Goal: Transaction & Acquisition: Purchase product/service

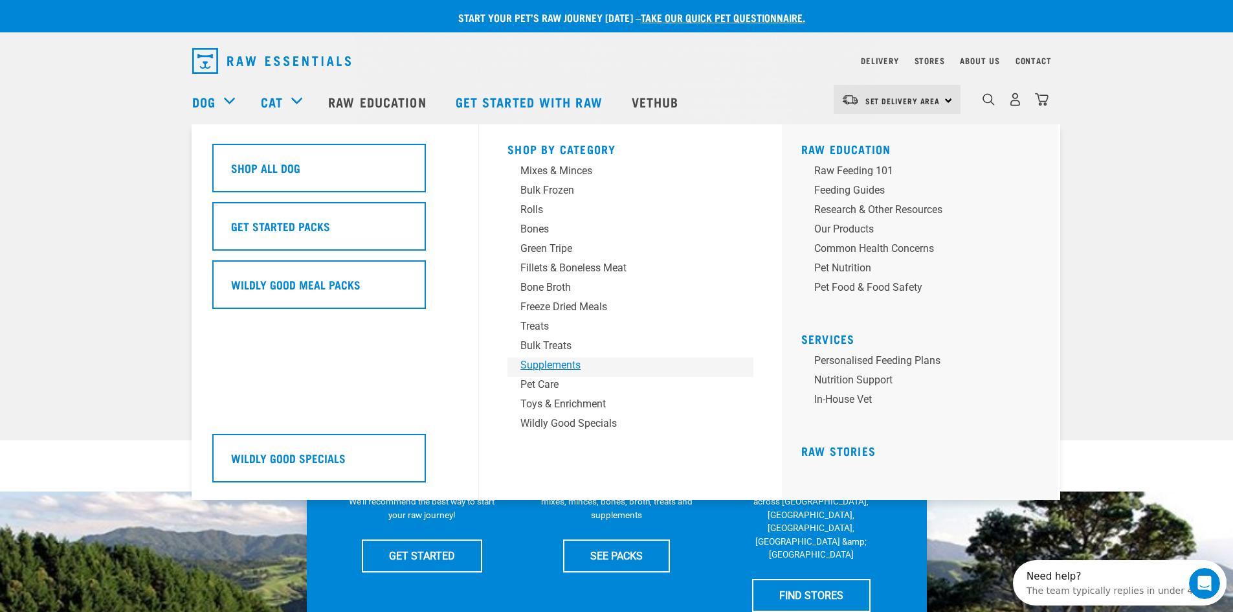
click at [540, 372] on div "Supplements" at bounding box center [621, 365] width 202 height 16
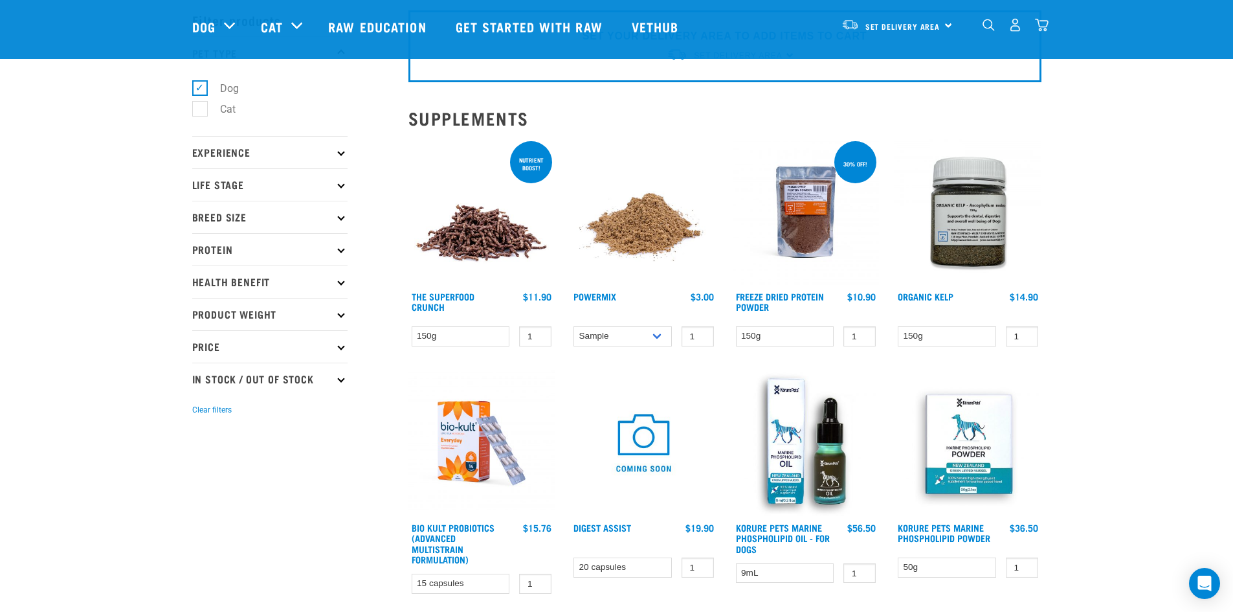
scroll to position [129, 0]
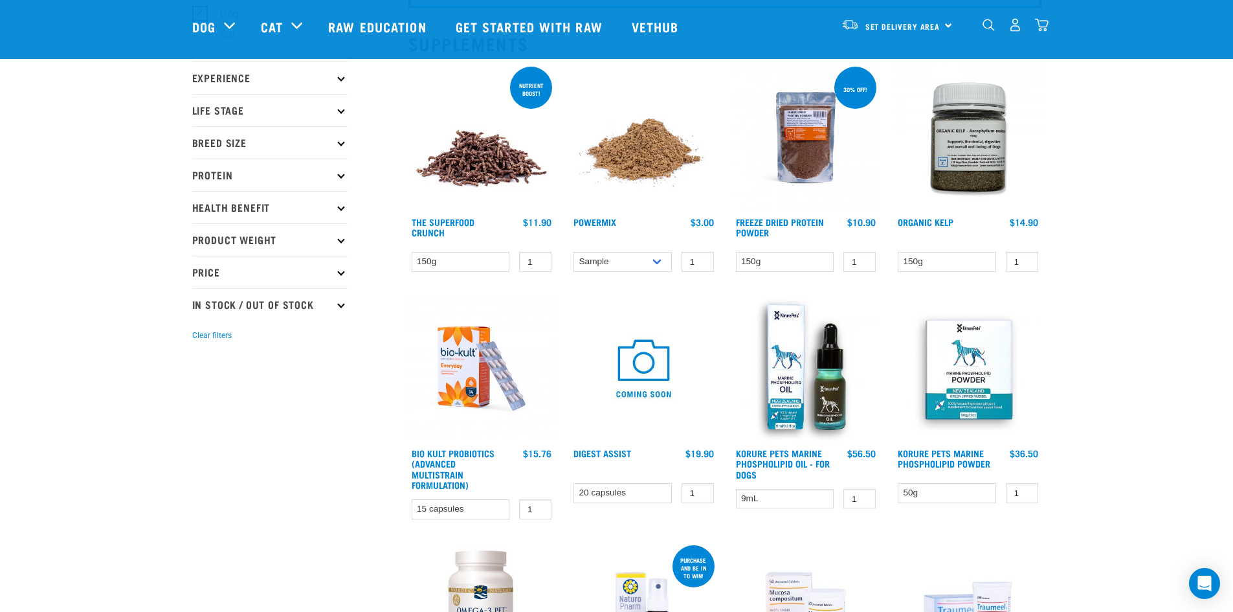
click at [458, 173] on img at bounding box center [481, 137] width 147 height 147
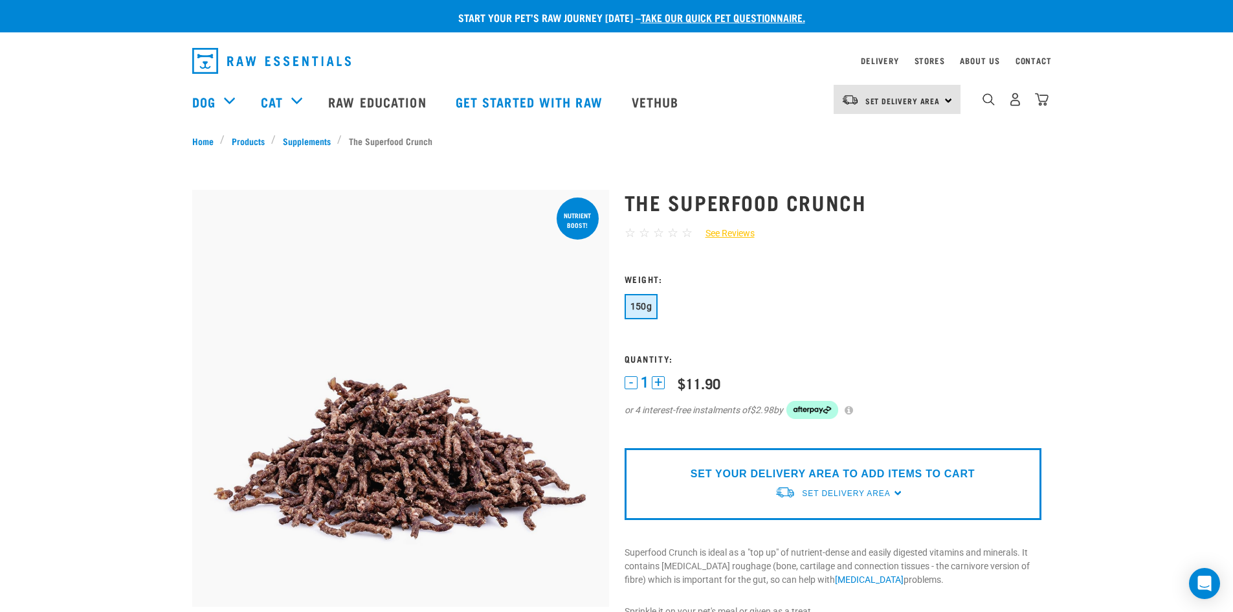
click at [661, 381] on button "+" at bounding box center [658, 382] width 13 height 13
click at [630, 382] on button "-" at bounding box center [631, 382] width 13 height 13
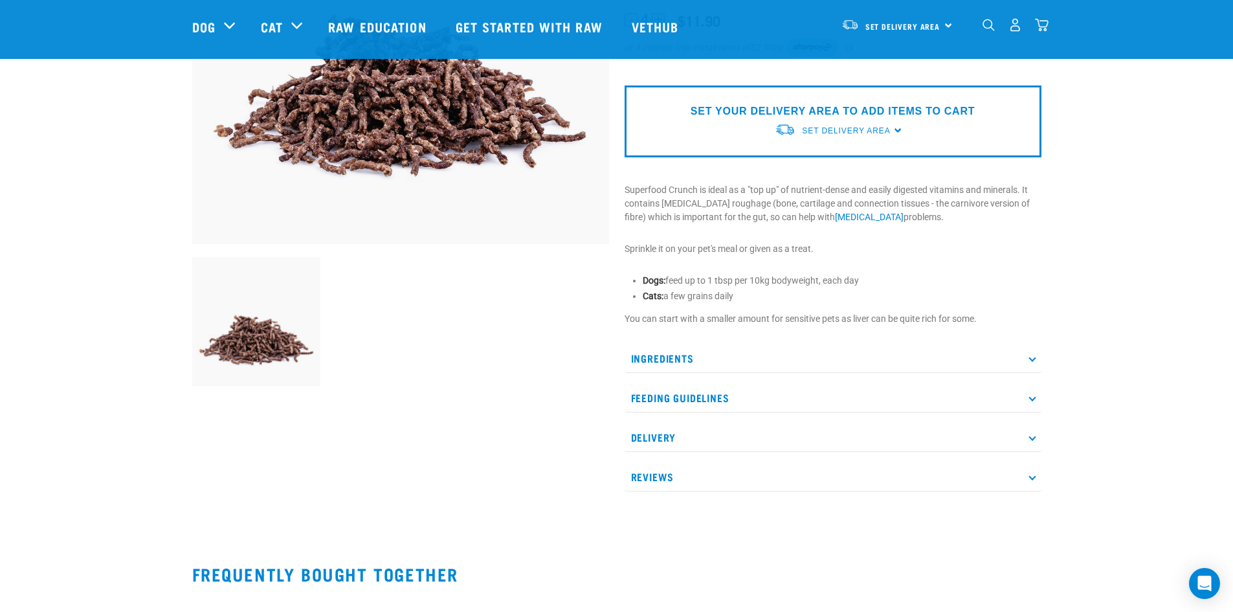
scroll to position [194, 0]
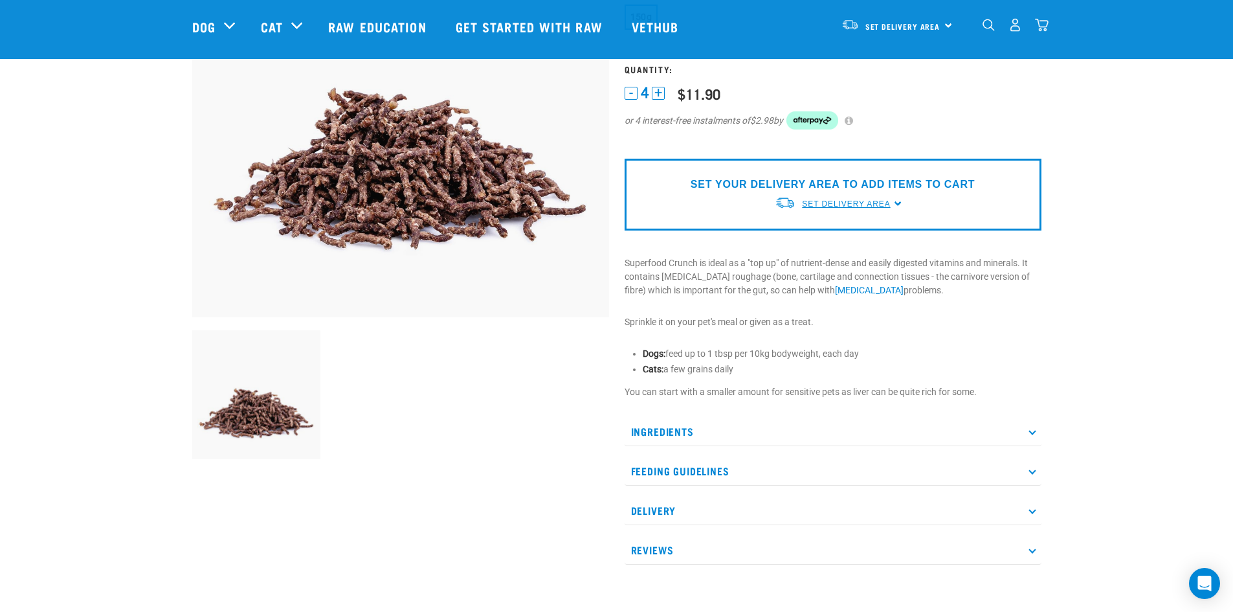
click at [841, 204] on span "Set Delivery Area" at bounding box center [846, 203] width 88 height 9
click at [841, 229] on link "[GEOGRAPHIC_DATA]" at bounding box center [839, 233] width 129 height 21
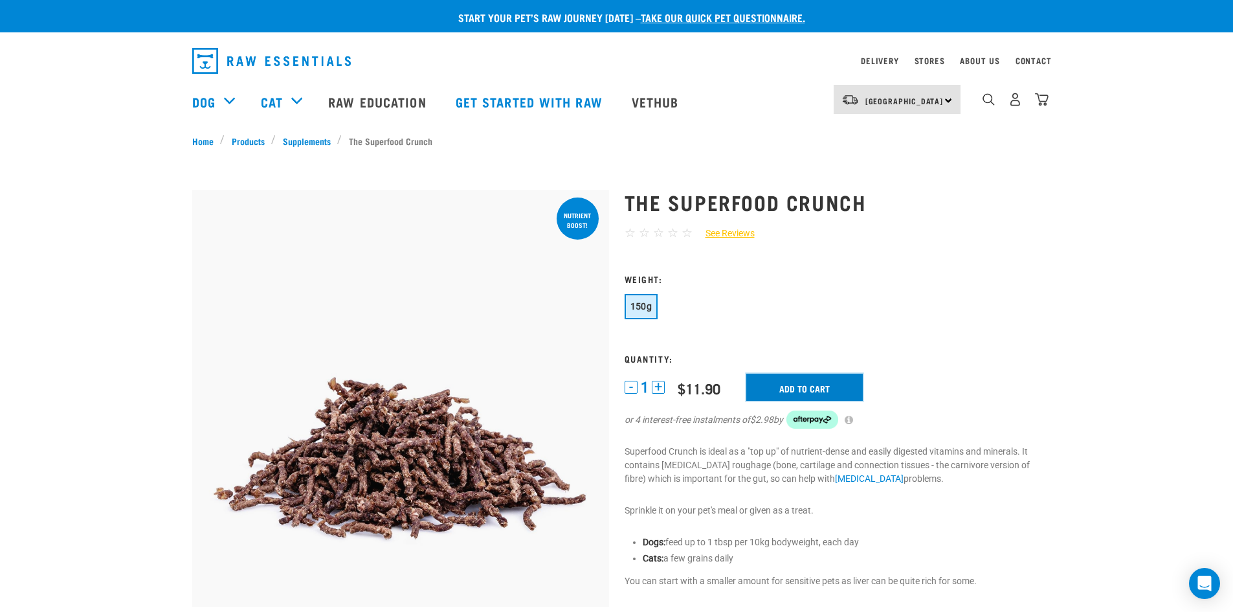
click at [818, 379] on input "Add to cart" at bounding box center [804, 386] width 117 height 27
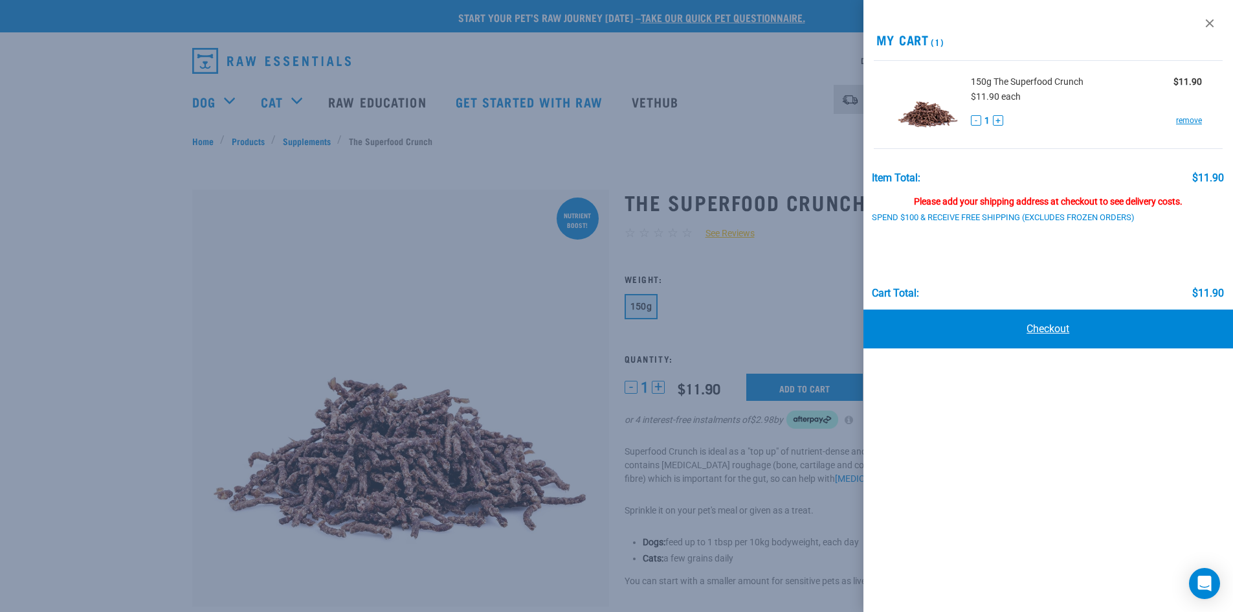
click at [1050, 328] on link "Checkout" at bounding box center [1048, 328] width 370 height 39
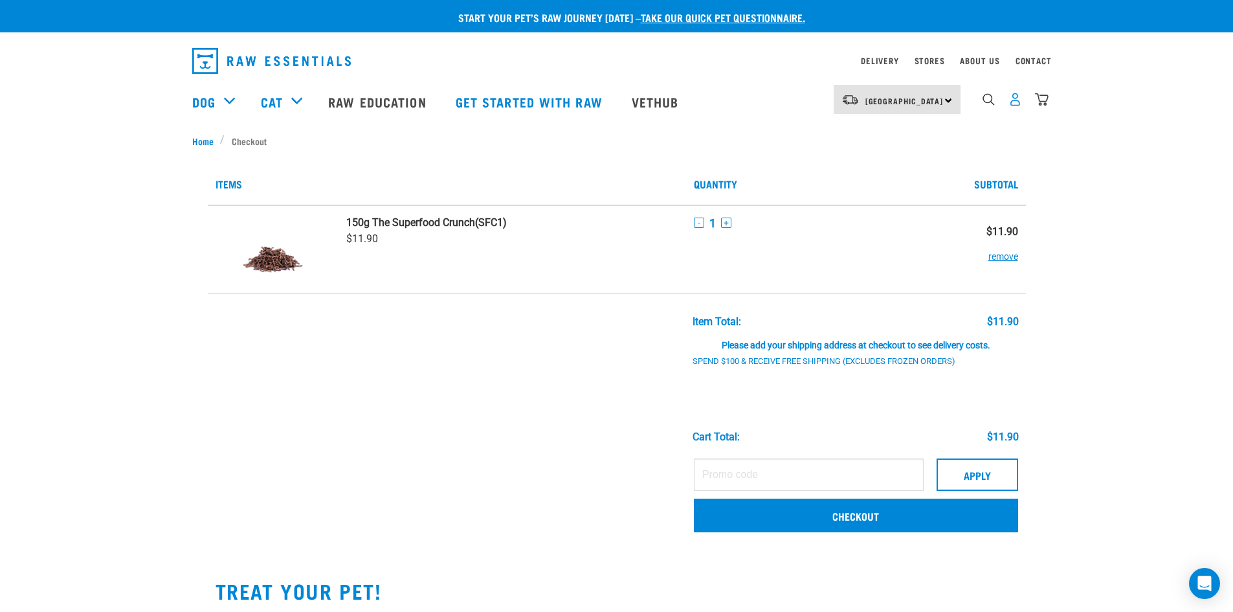
click at [1014, 106] on img "dropdown navigation" at bounding box center [1015, 100] width 14 height 14
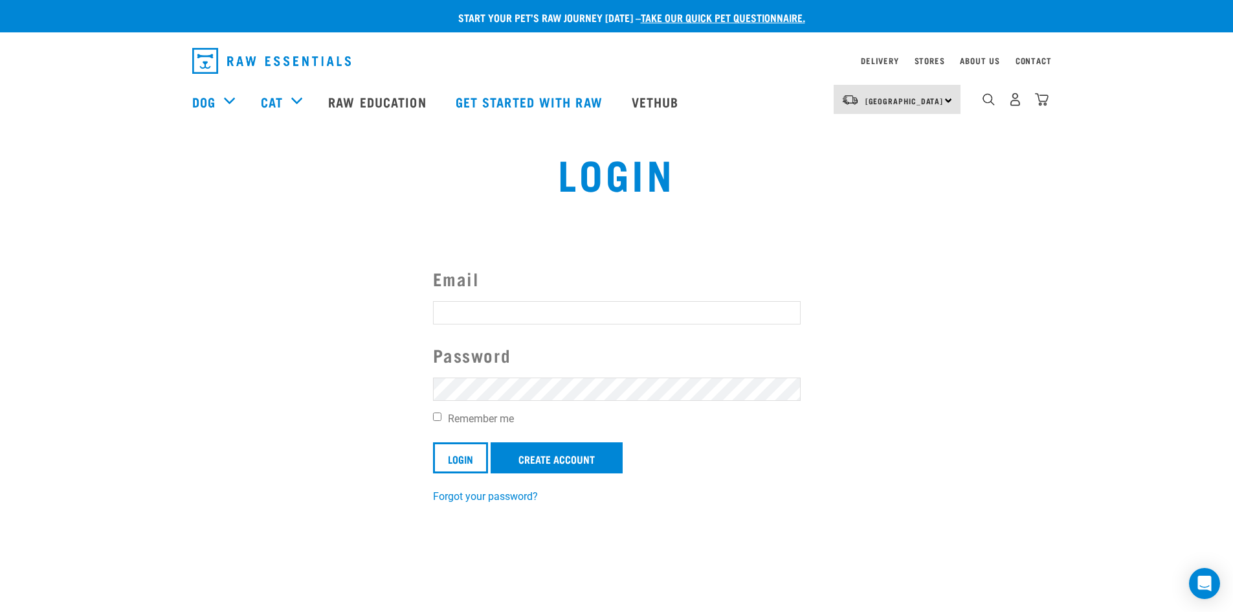
click at [564, 316] on input "Email" at bounding box center [617, 312] width 368 height 23
type input "[EMAIL_ADDRESS]com"
click at [433, 442] on input "Login" at bounding box center [460, 457] width 55 height 31
click at [582, 453] on link "Create Account" at bounding box center [557, 457] width 132 height 31
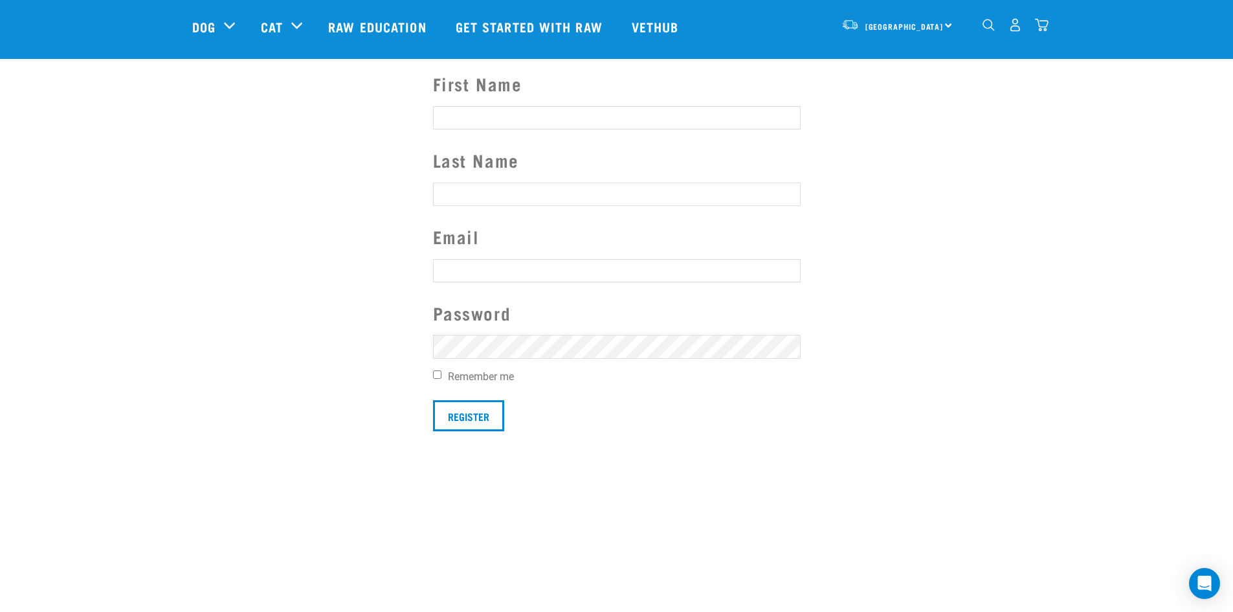
scroll to position [194, 0]
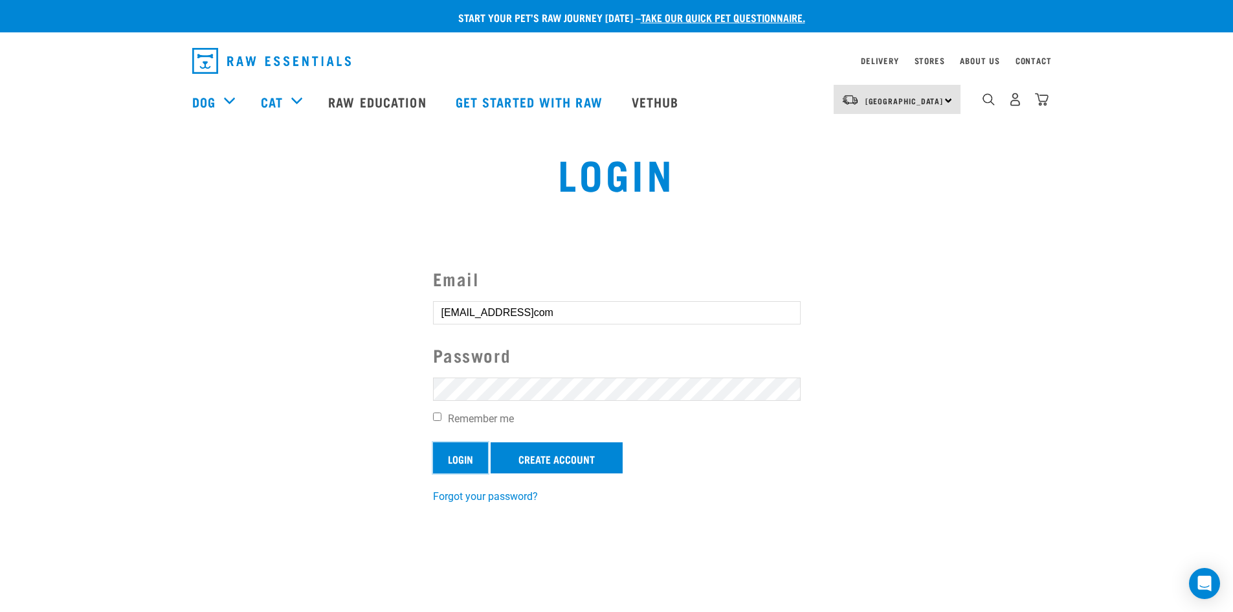
drag, startPoint x: 466, startPoint y: 452, endPoint x: 714, endPoint y: 641, distance: 311.3
click at [649, 376] on form "Email [EMAIL_ADDRESS]com Password Remember me Login Create Account" at bounding box center [617, 369] width 368 height 208
click at [433, 442] on input "Login" at bounding box center [460, 457] width 55 height 31
click at [460, 454] on input "Login" at bounding box center [460, 457] width 55 height 31
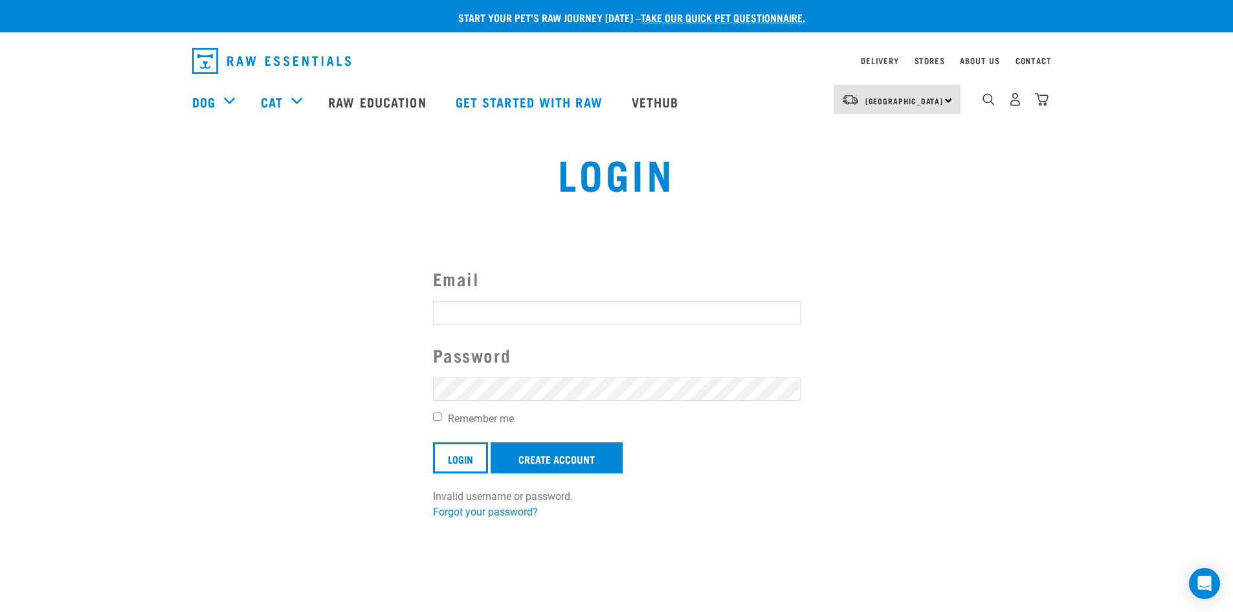
click at [30, 282] on button "delete" at bounding box center [23, 275] width 13 height 13
